Goal: Task Accomplishment & Management: Manage account settings

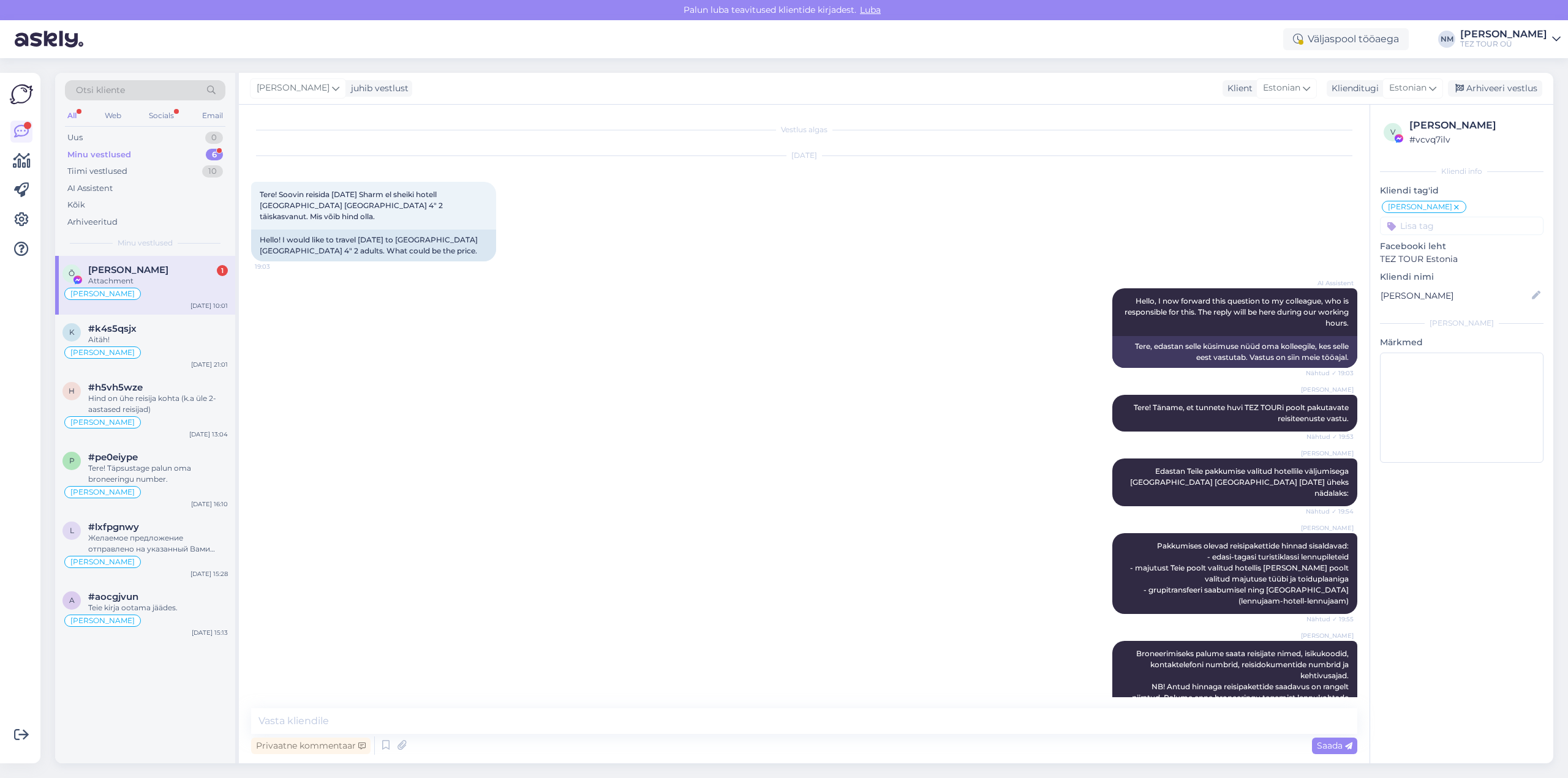
scroll to position [434, 0]
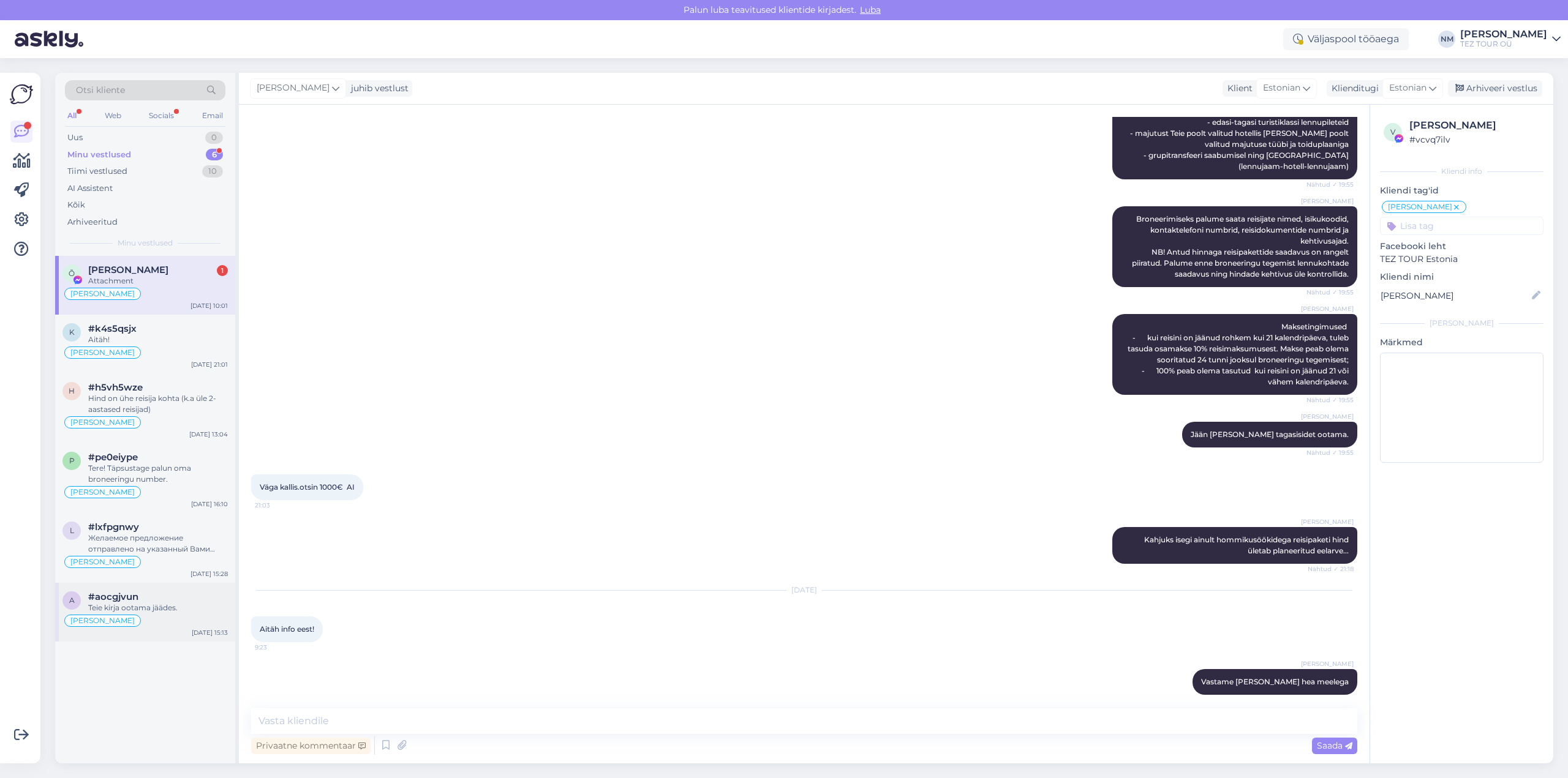
click at [171, 595] on div "#aocgjvun" at bounding box center [158, 596] width 140 height 11
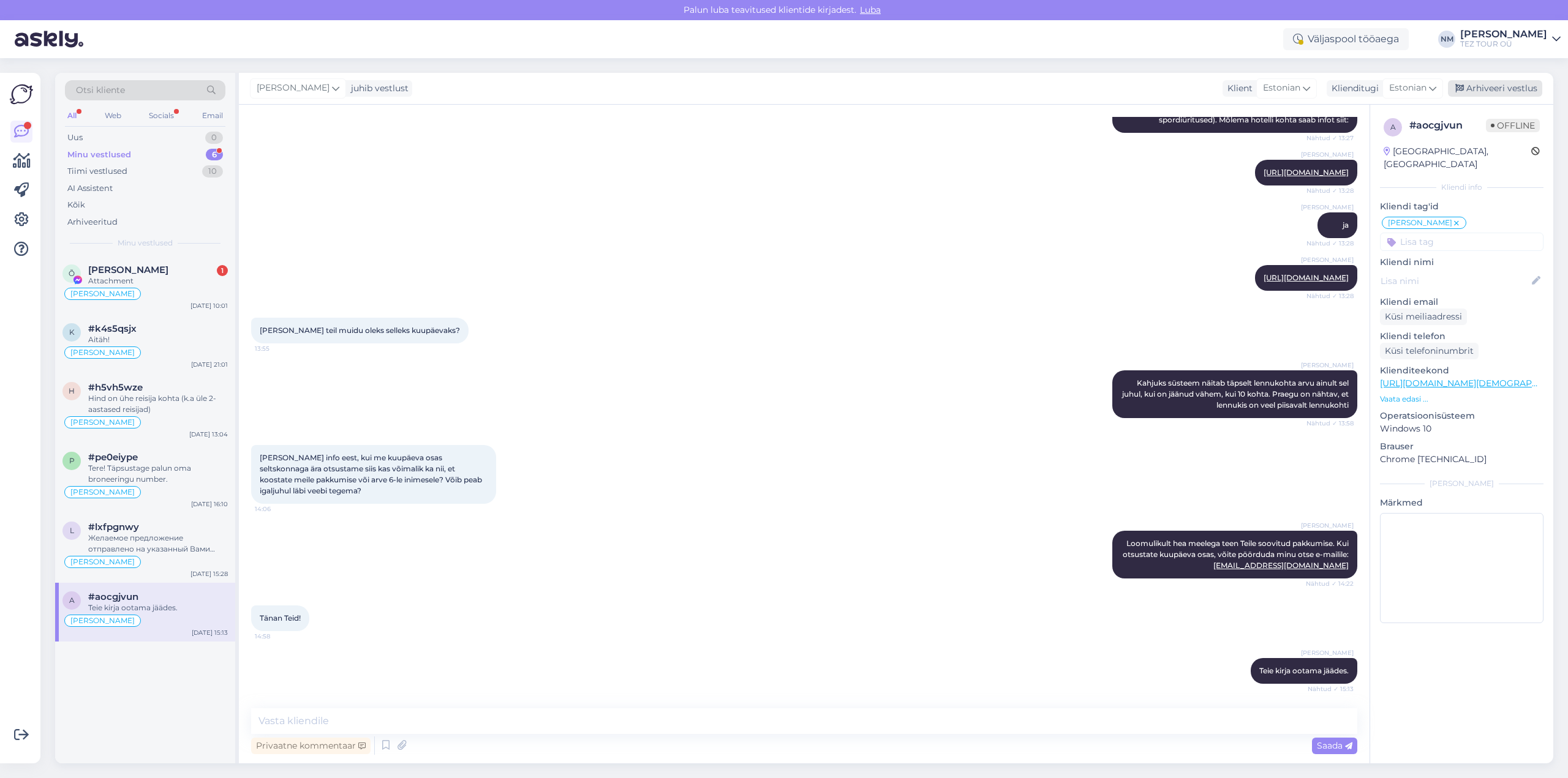
click at [1496, 89] on div "Arhiveeri vestlus" at bounding box center [1495, 88] width 95 height 17
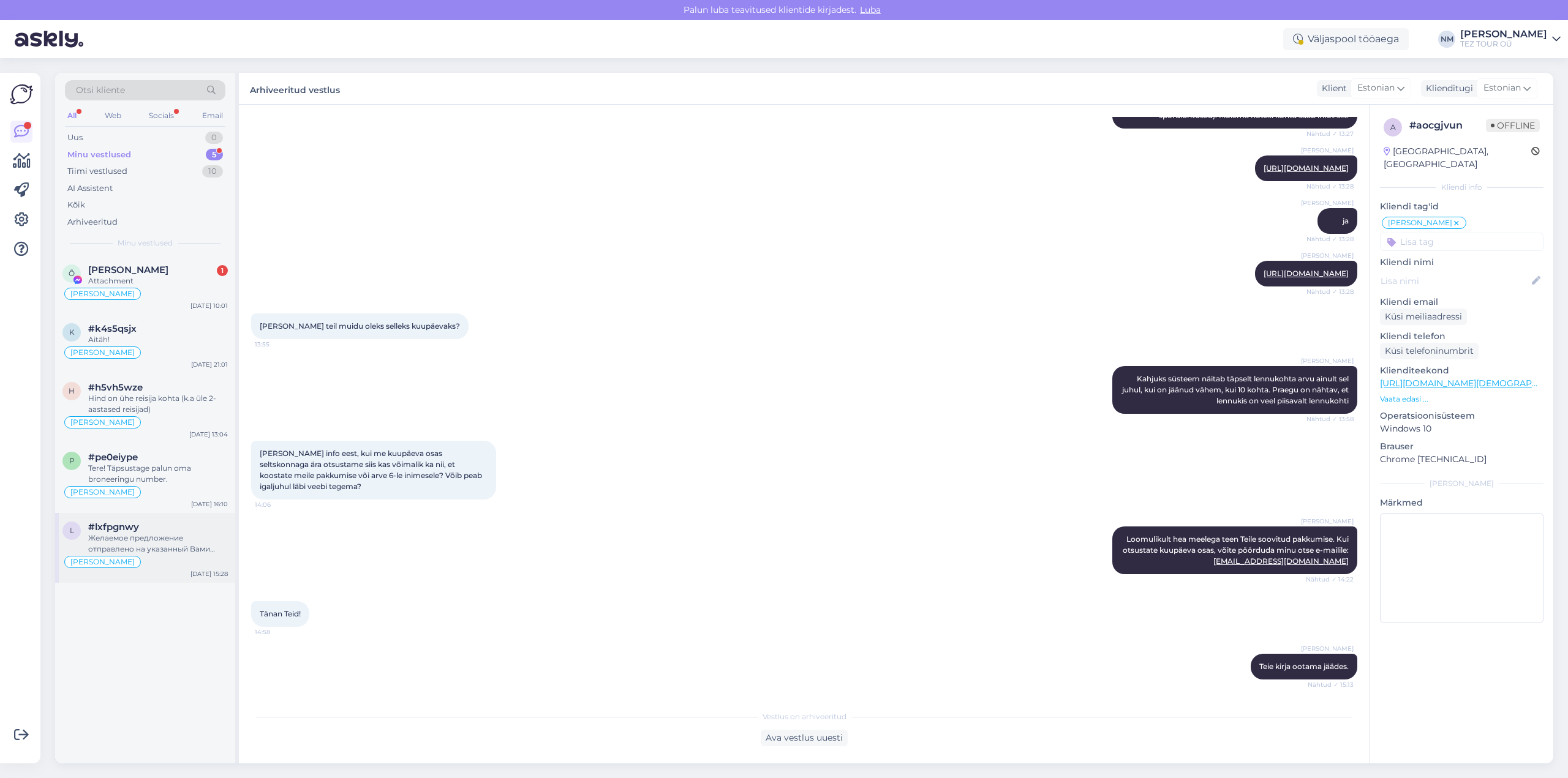
click at [167, 536] on div "Желаемое предложение отправлено на указанный Вами электронный адрес." at bounding box center [158, 544] width 140 height 22
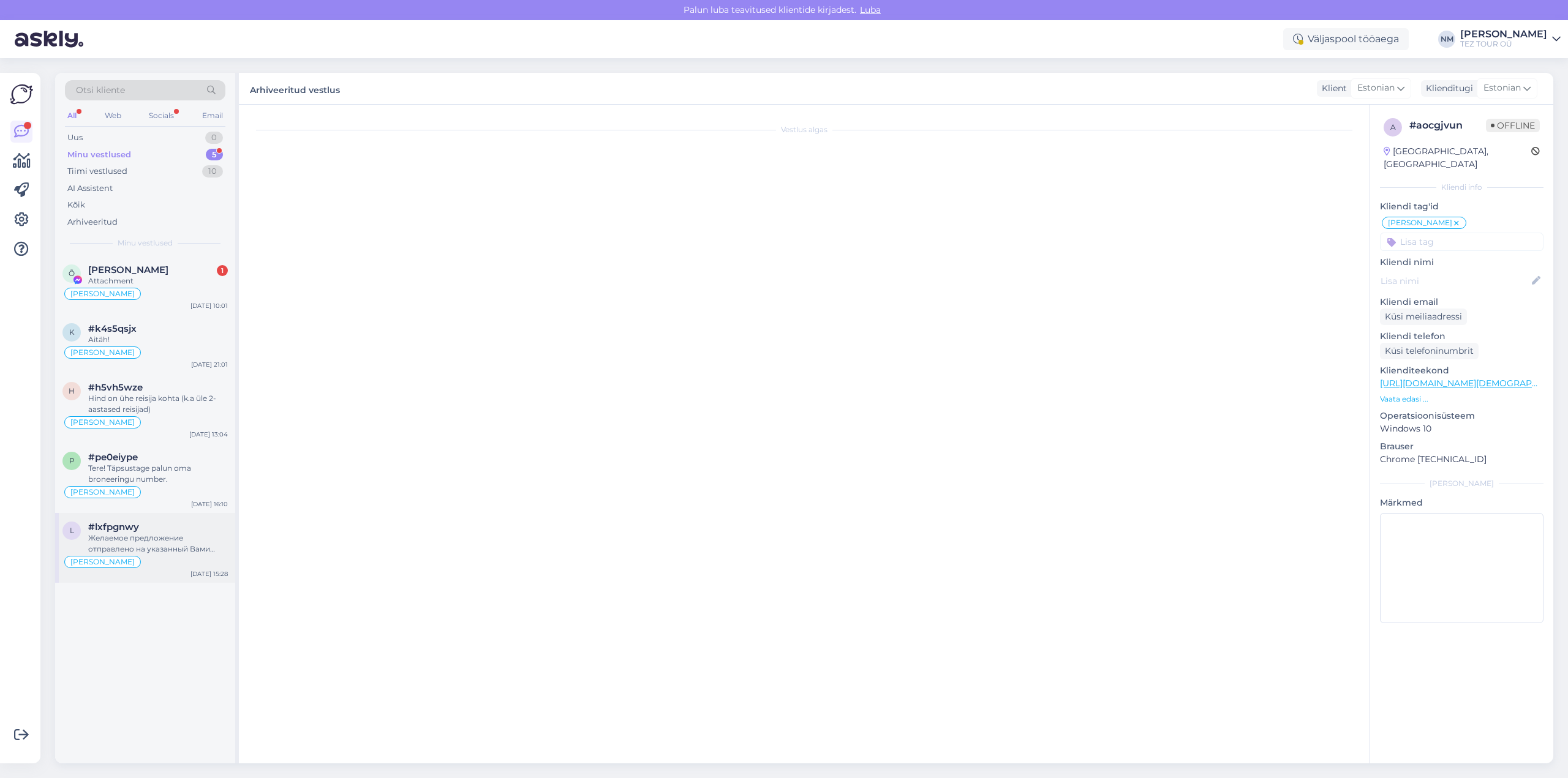
scroll to position [221, 0]
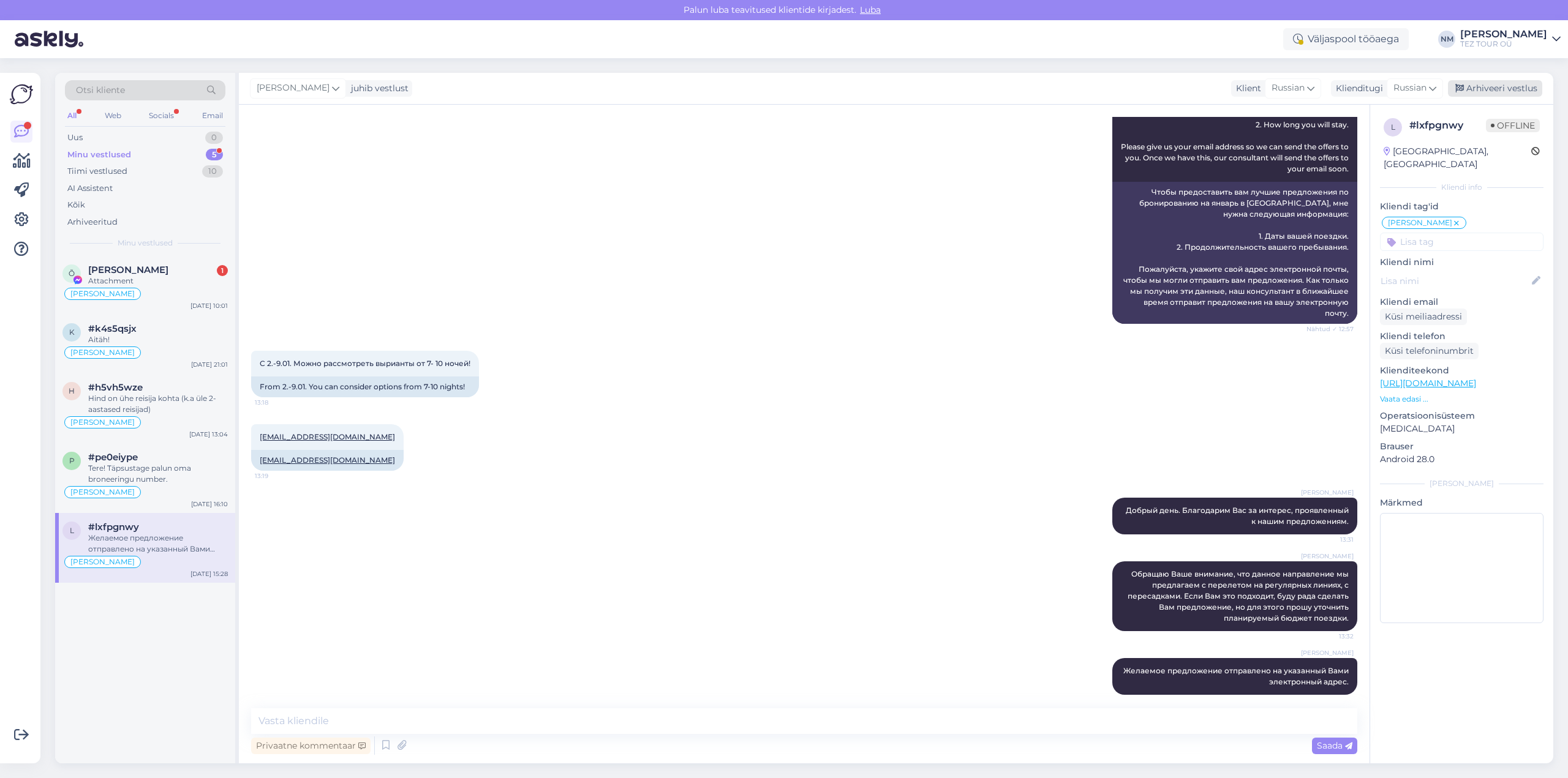
click at [1508, 90] on div "Arhiveeri vestlus" at bounding box center [1495, 88] width 95 height 17
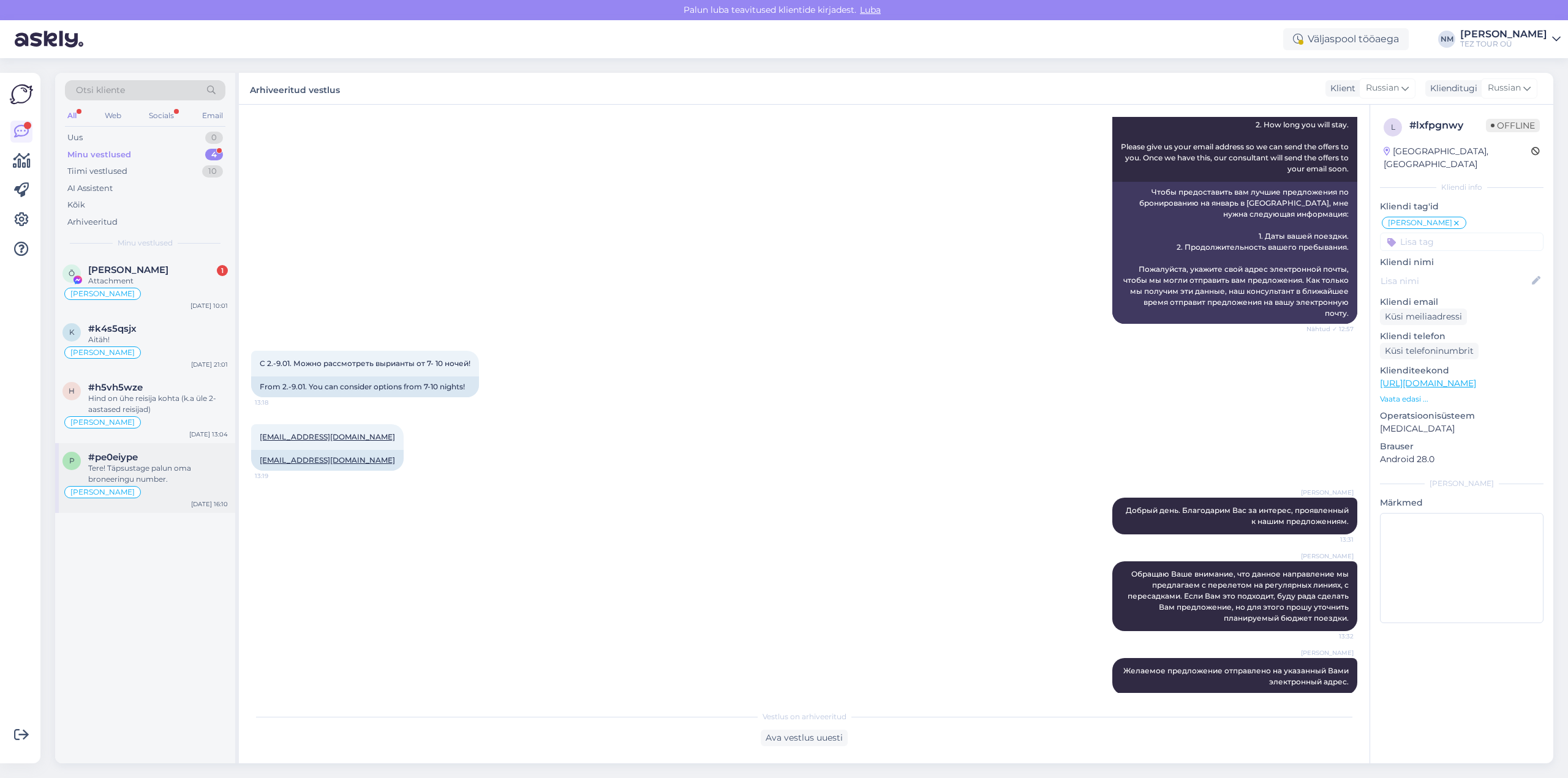
click at [168, 464] on div "Tere! Täpsustage palun oma broneeringu number." at bounding box center [158, 474] width 140 height 22
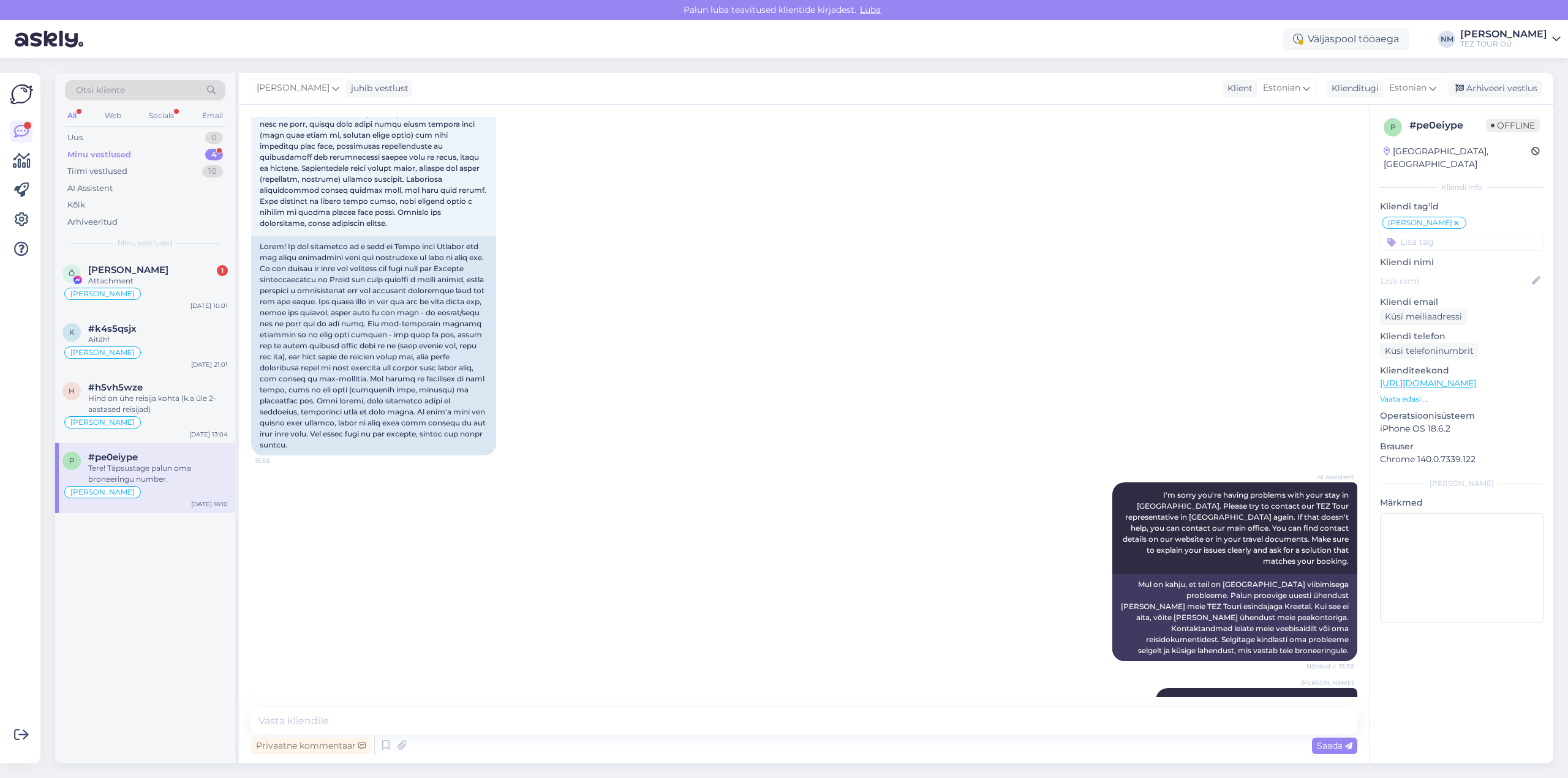
scroll to position [166, 0]
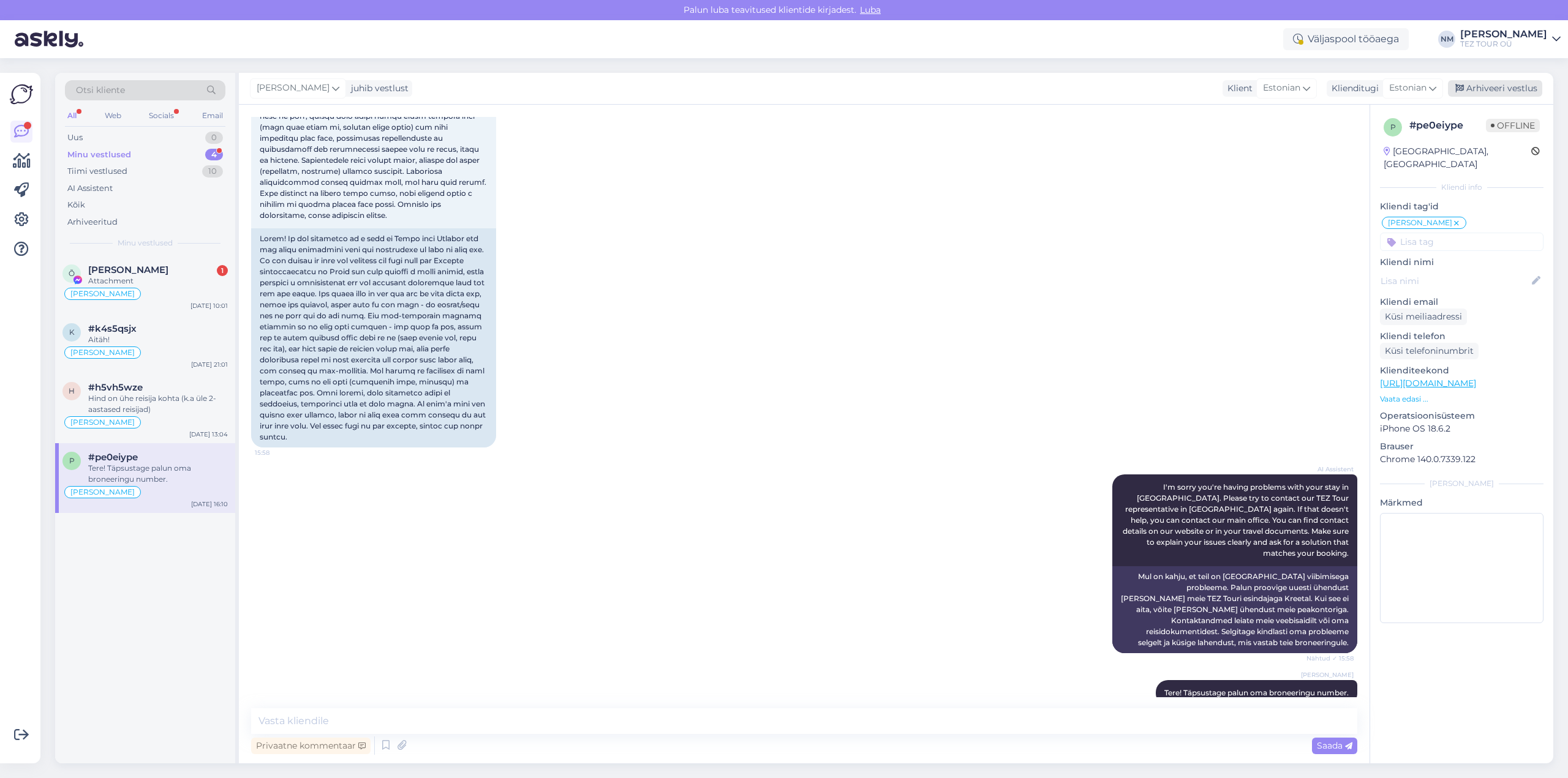
click at [1498, 91] on div "Arhiveeri vestlus" at bounding box center [1495, 88] width 95 height 17
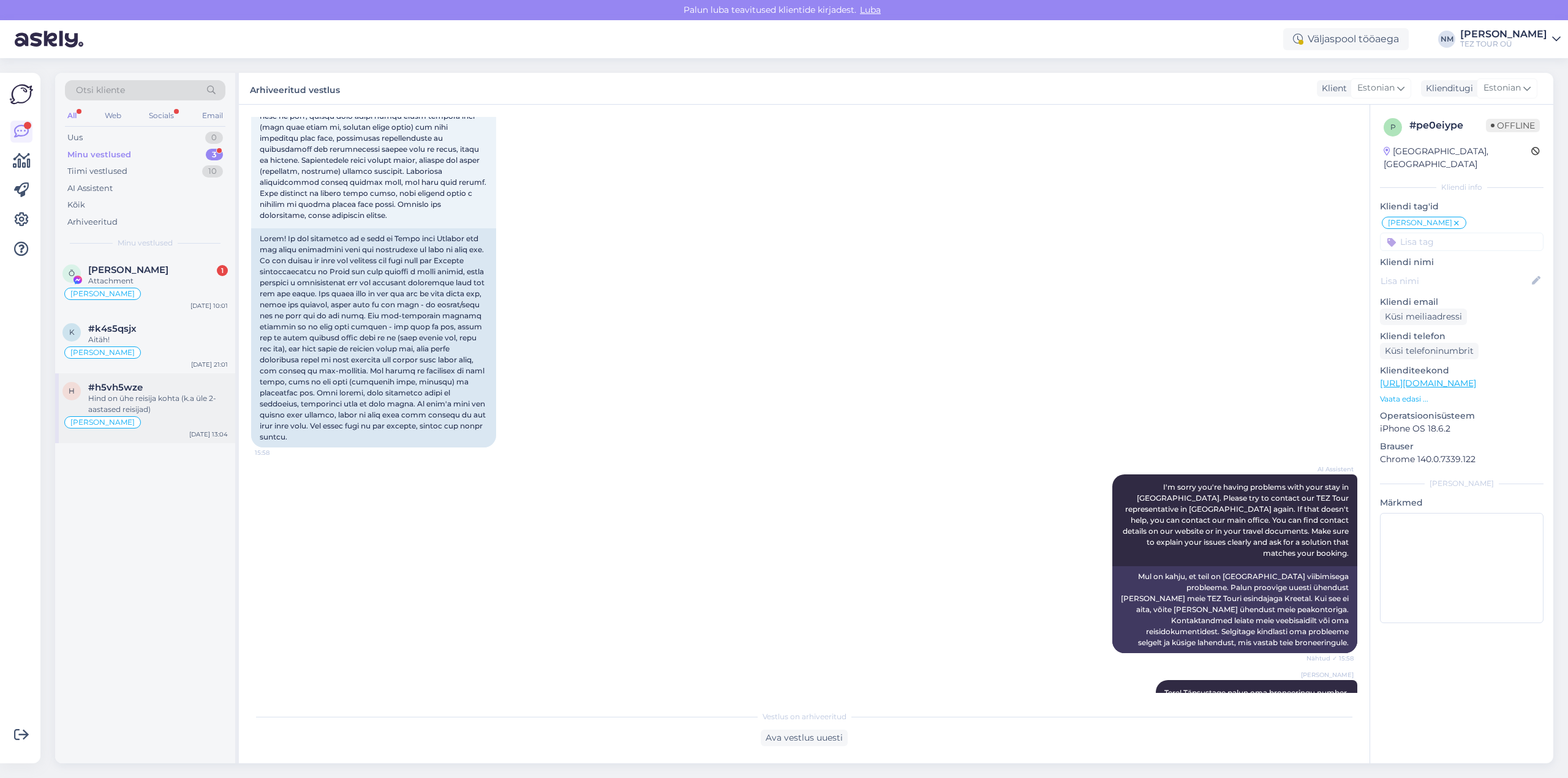
click at [151, 393] on div "Hind on ühe reisija kohta (k.a üle 2-aastased reisijad)" at bounding box center [158, 404] width 140 height 22
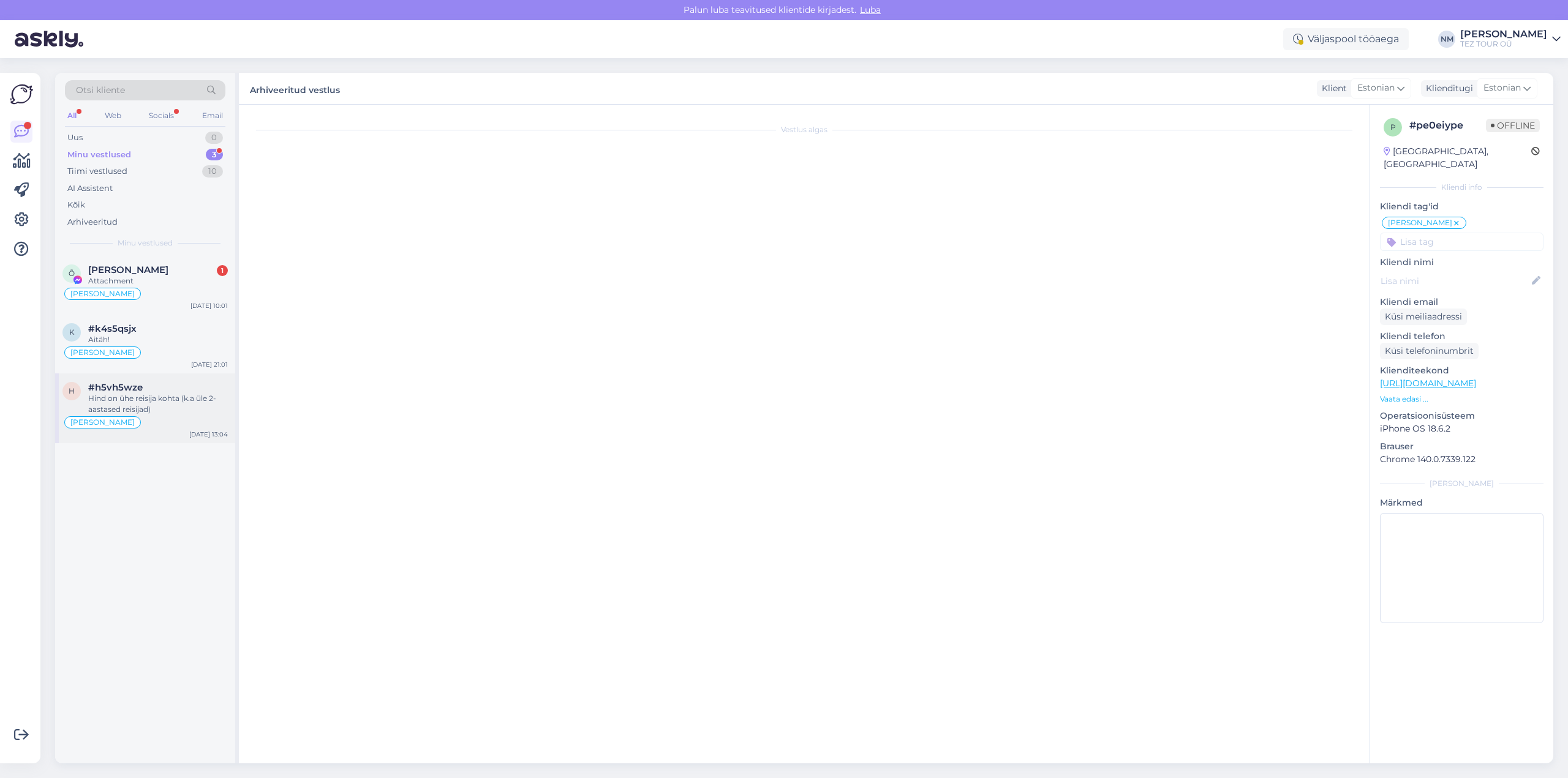
scroll to position [203, 0]
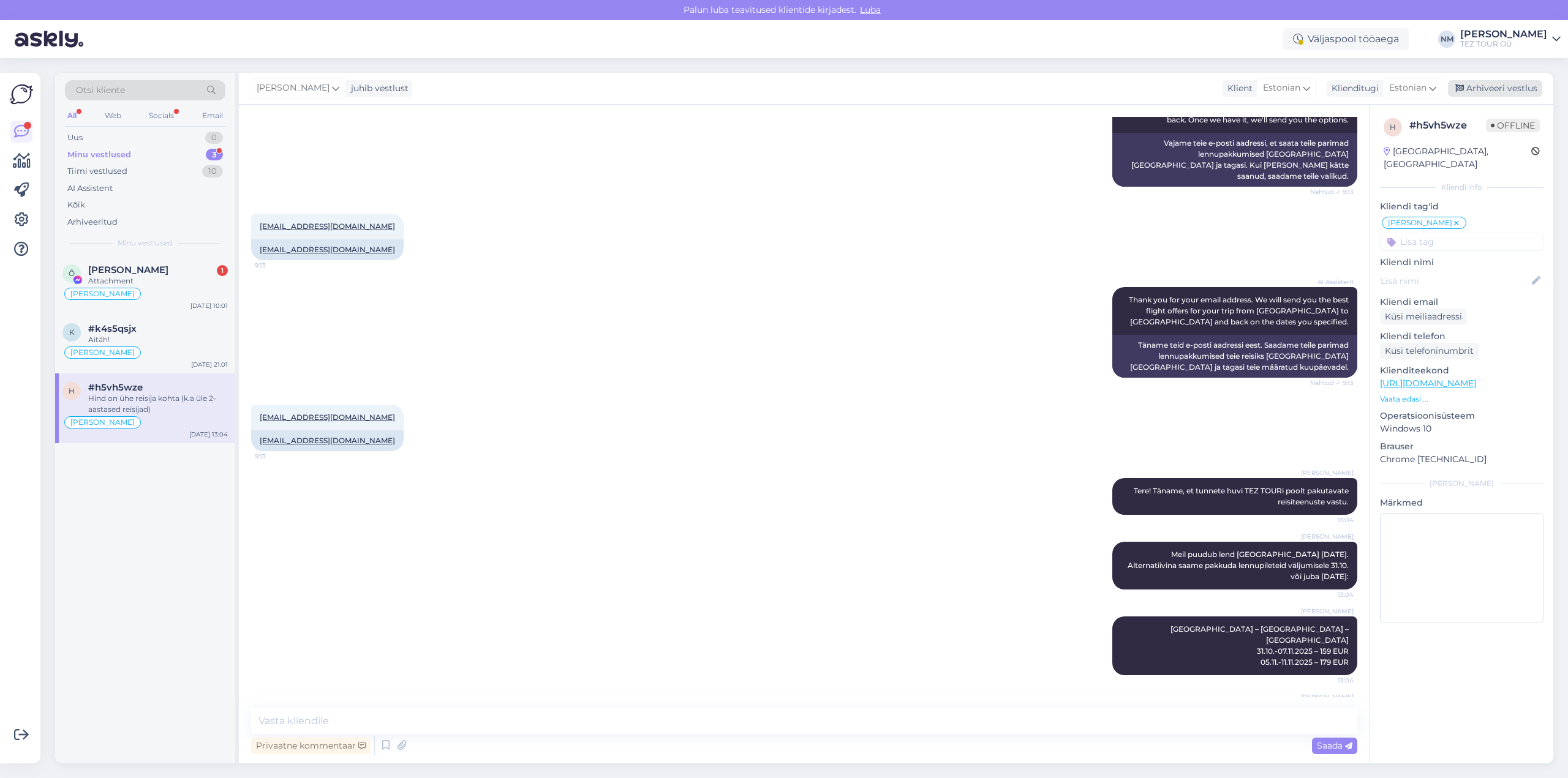
click at [1487, 88] on div "Arhiveeri vestlus" at bounding box center [1495, 88] width 95 height 17
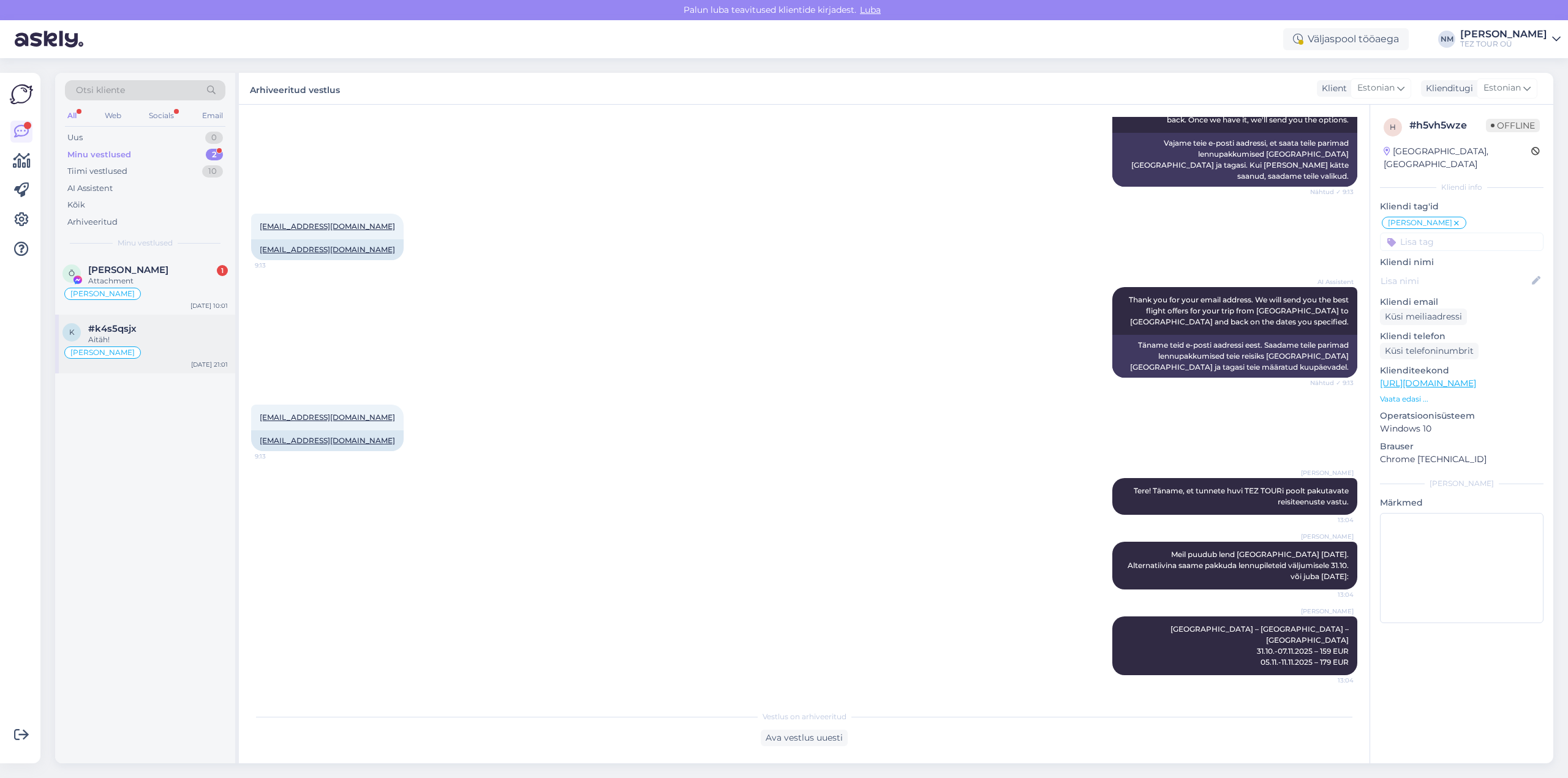
click at [158, 333] on div "#k4s5qsjx" at bounding box center [158, 328] width 140 height 11
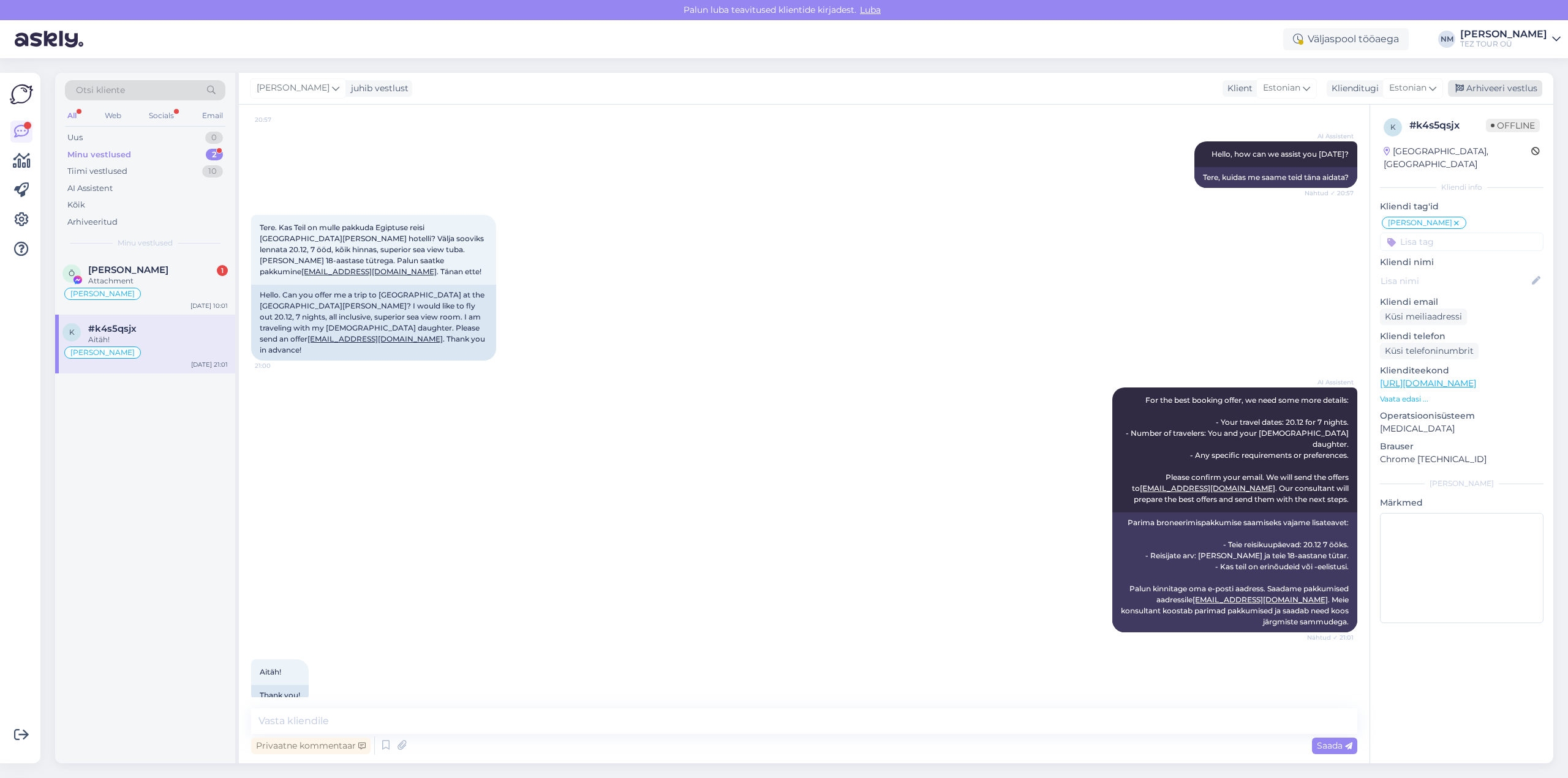
click at [1501, 88] on div "Arhiveeri vestlus" at bounding box center [1495, 88] width 95 height 17
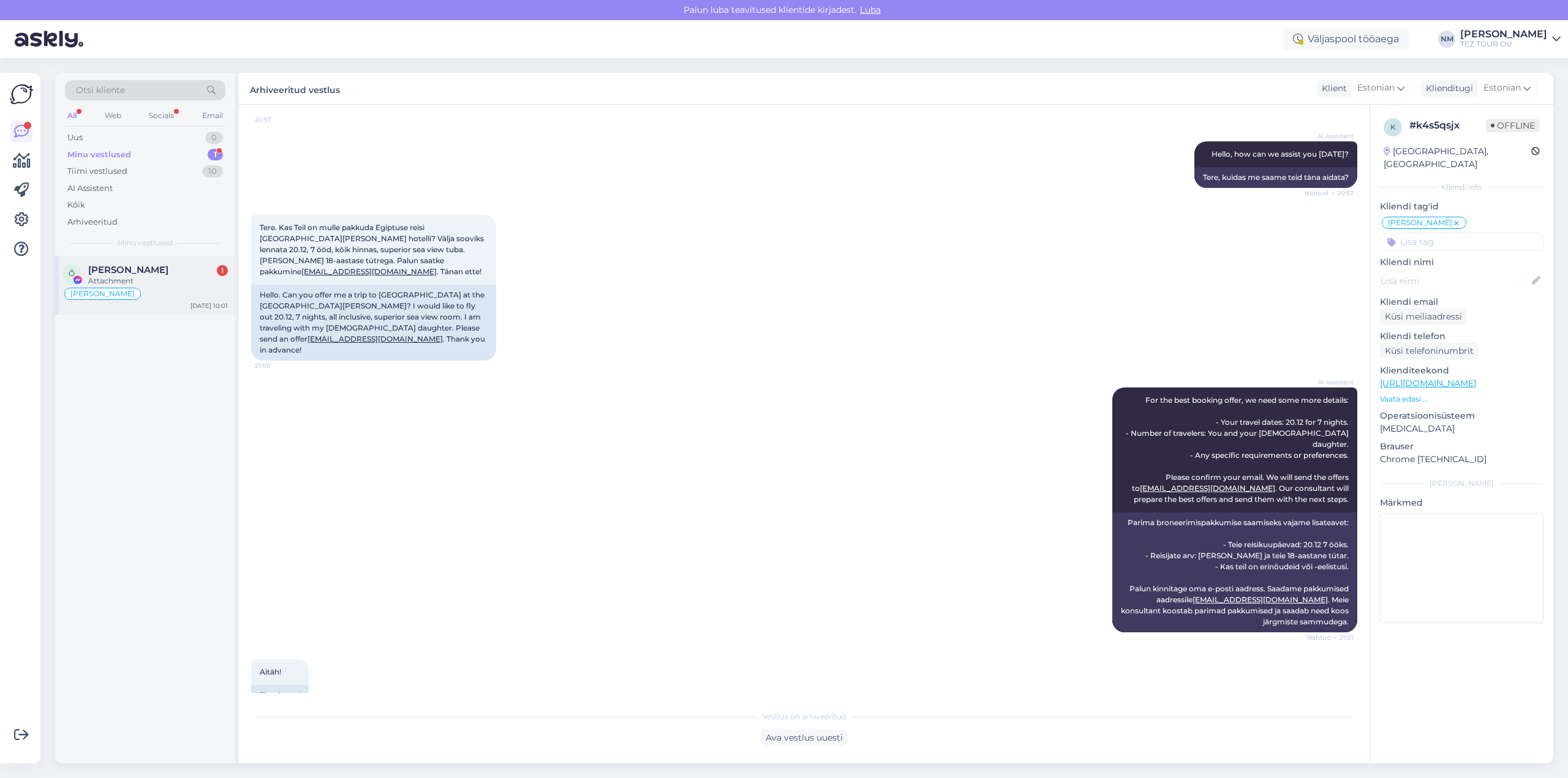
click at [173, 272] on div "[PERSON_NAME] 1" at bounding box center [158, 270] width 140 height 11
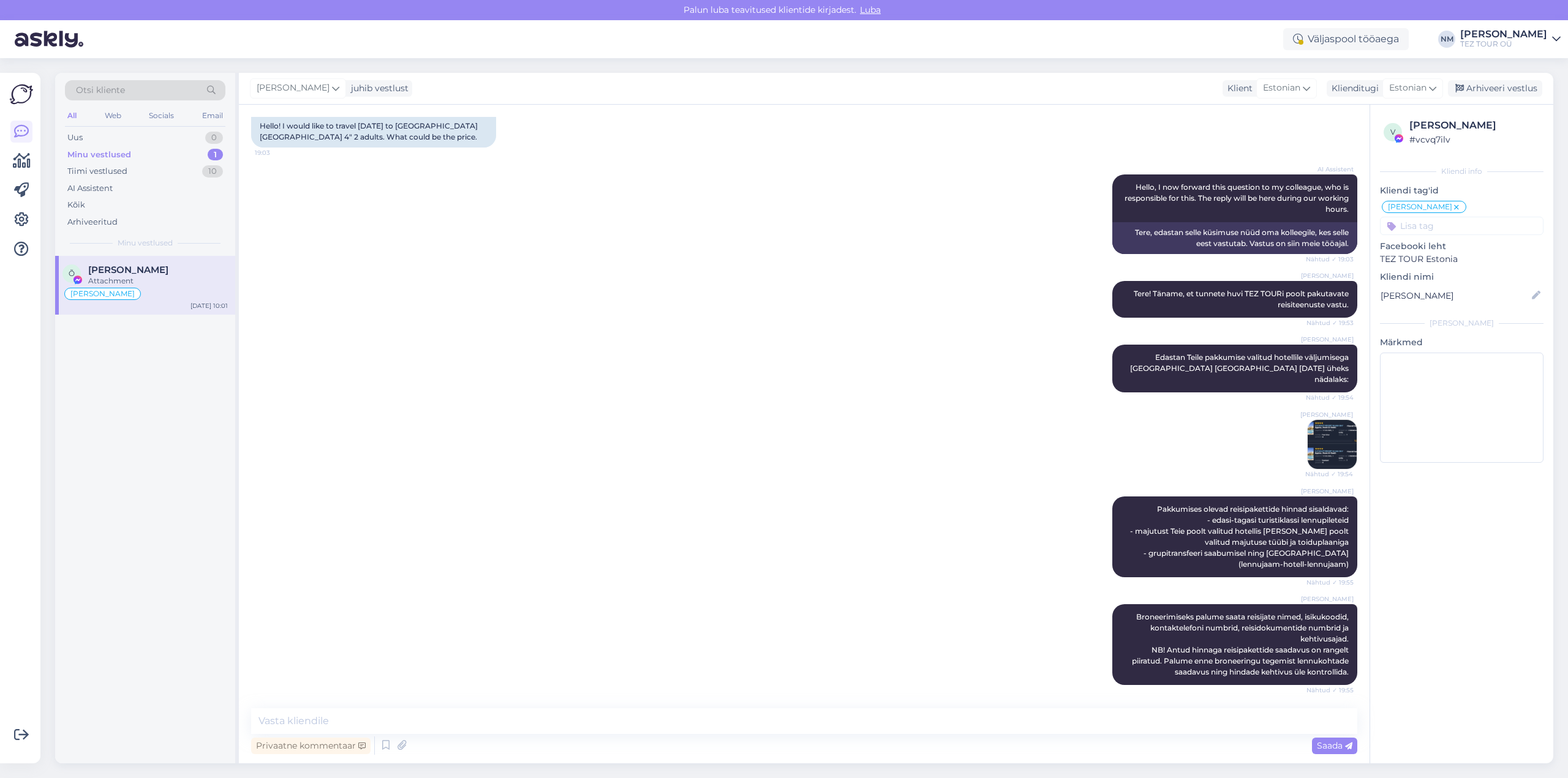
scroll to position [589, 0]
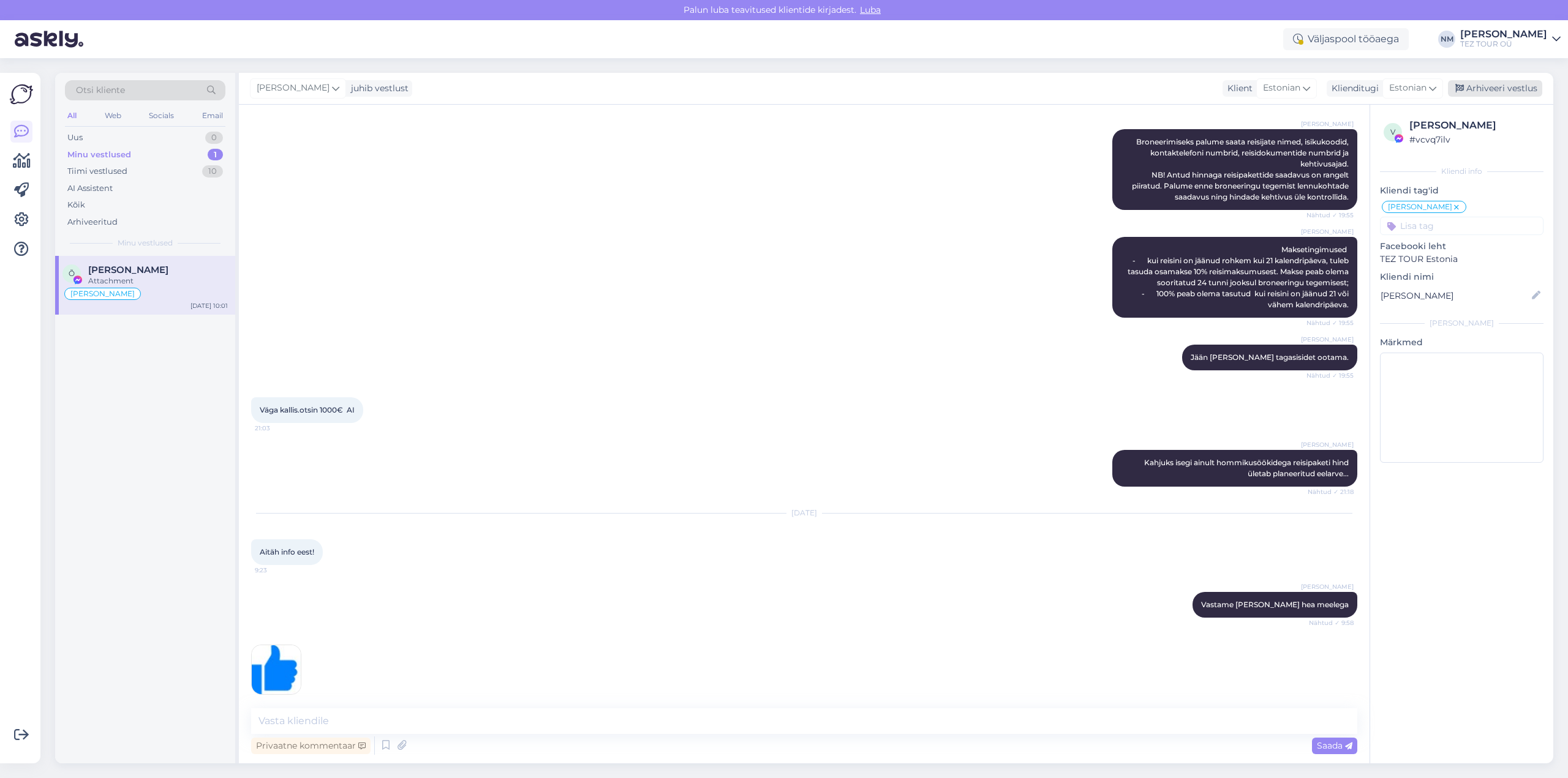
click at [1497, 84] on div "Arhiveeri vestlus" at bounding box center [1495, 88] width 95 height 17
